Goal: Use online tool/utility: Utilize a website feature to perform a specific function

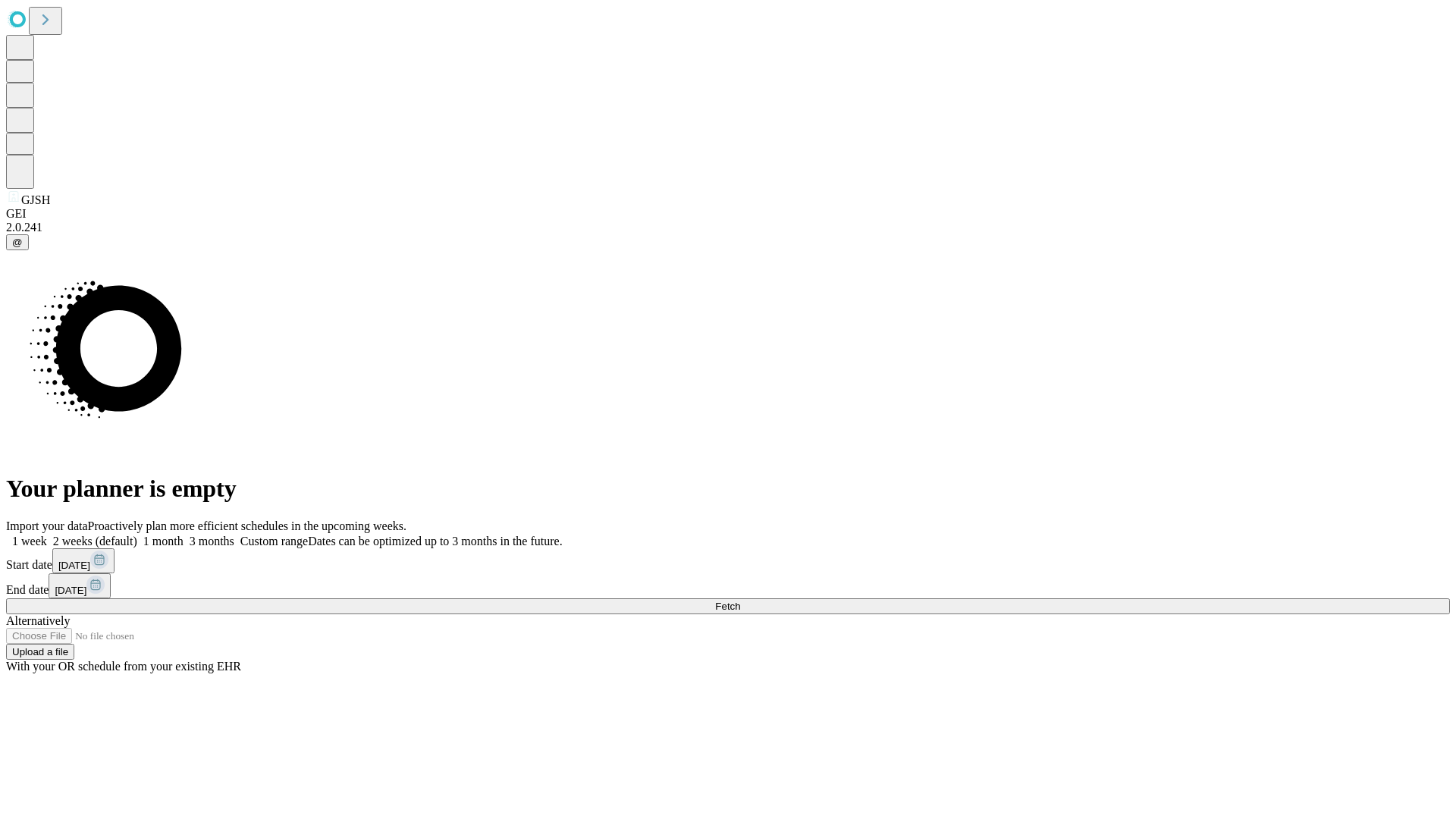
click at [740, 601] on span "Fetch" at bounding box center [728, 606] width 25 height 11
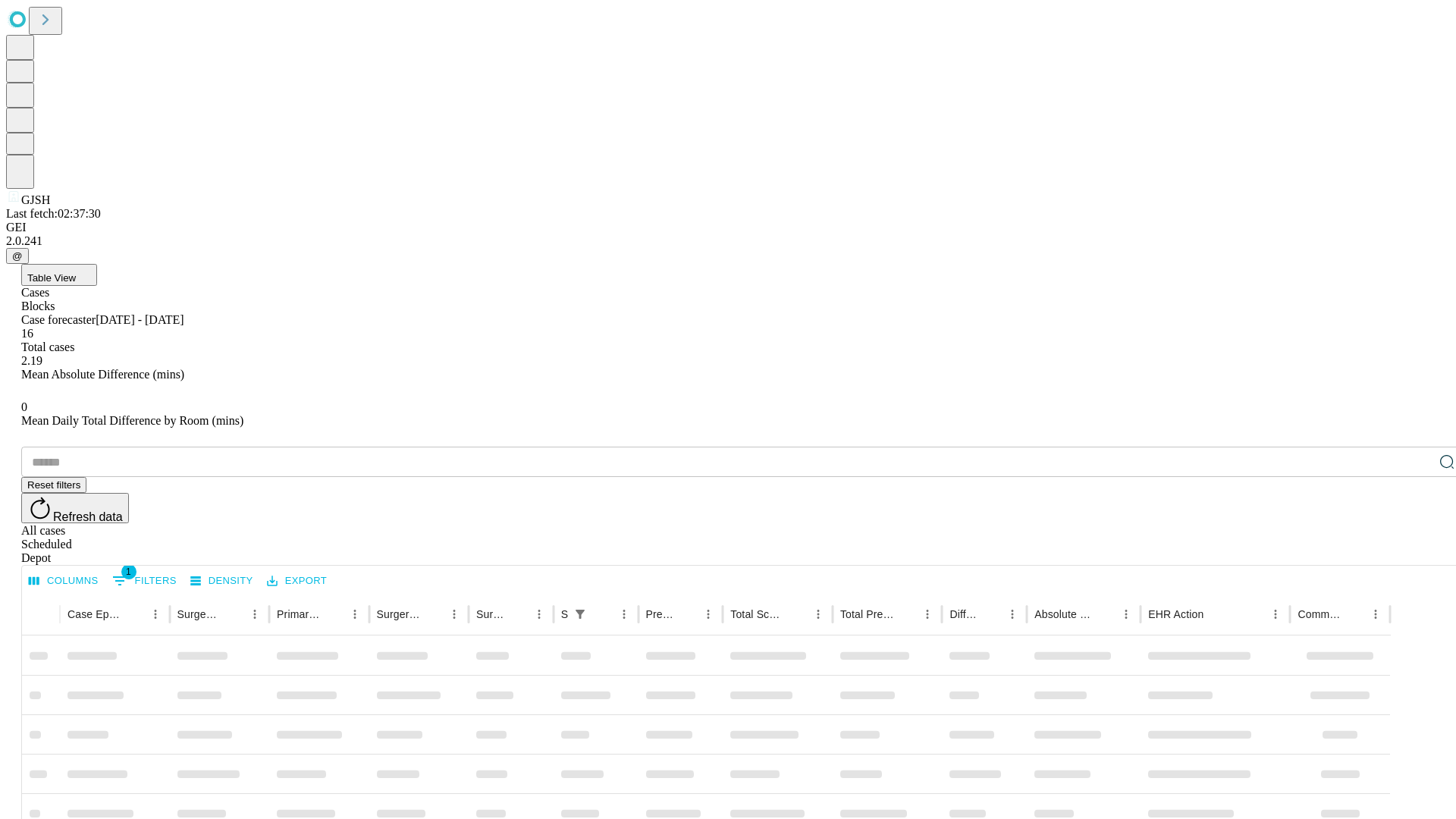
click at [1417, 551] on div "Depot" at bounding box center [743, 558] width 1444 height 13
